Goal: Find specific page/section: Find specific page/section

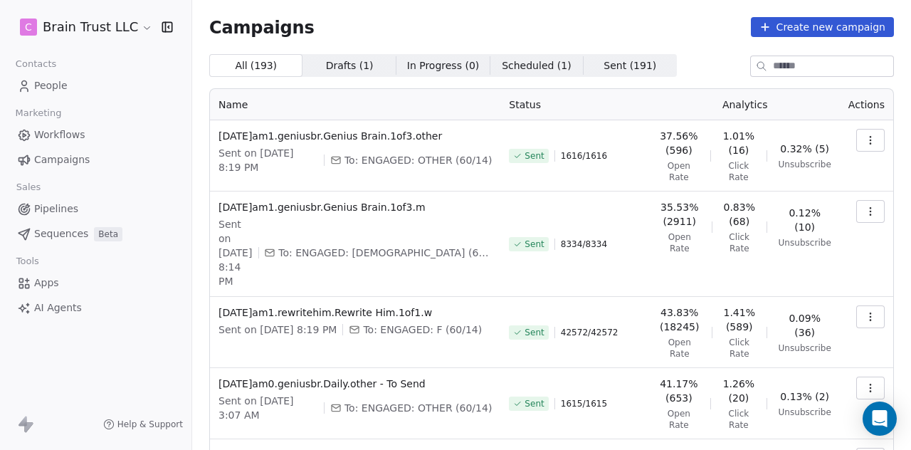
scroll to position [78, 0]
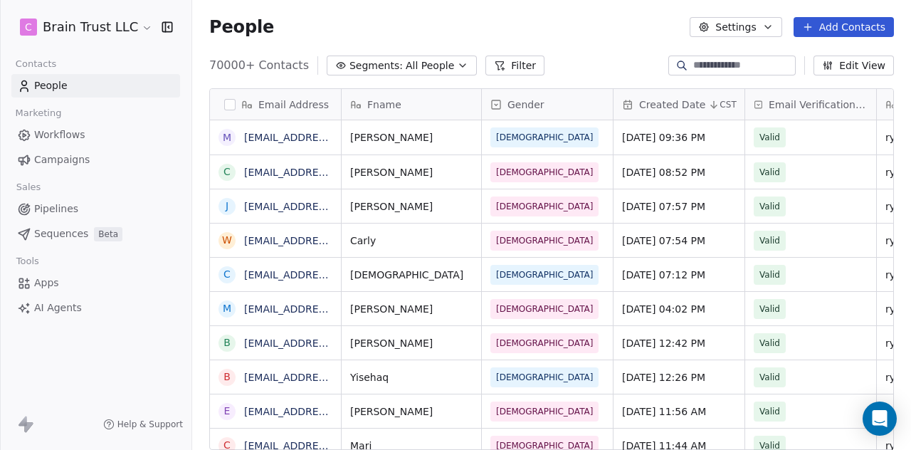
scroll to position [384, 708]
click at [63, 160] on span "Campaigns" at bounding box center [62, 159] width 56 height 15
